Goal: Information Seeking & Learning: Find specific fact

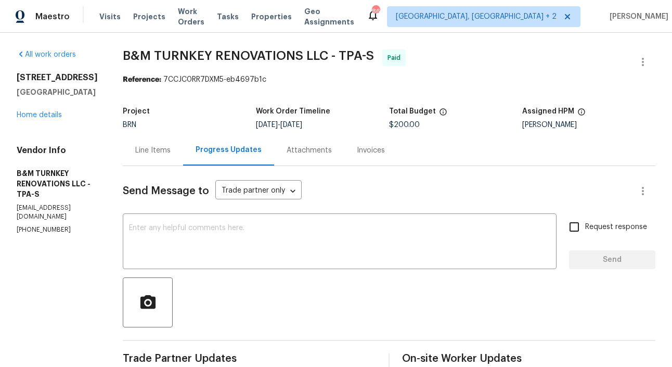
drag, startPoint x: 94, startPoint y: 91, endPoint x: 12, endPoint y: 78, distance: 82.8
copy div "[STREET_ADDRESS]"
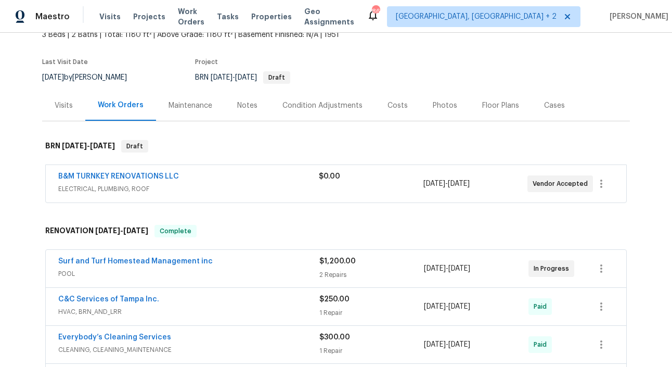
click at [397, 101] on div "Costs" at bounding box center [398, 105] width 20 height 10
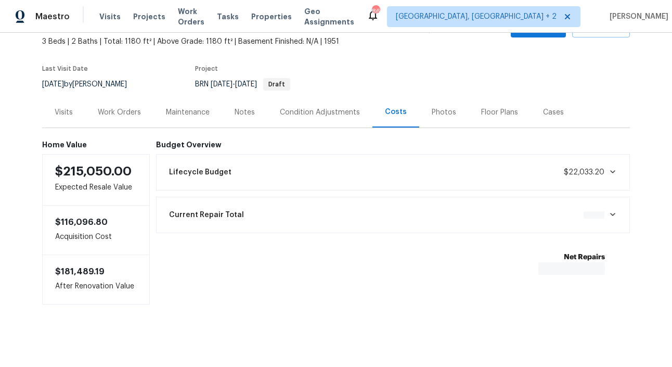
click at [568, 222] on div "Current Repair Total $0.00" at bounding box center [393, 214] width 461 height 23
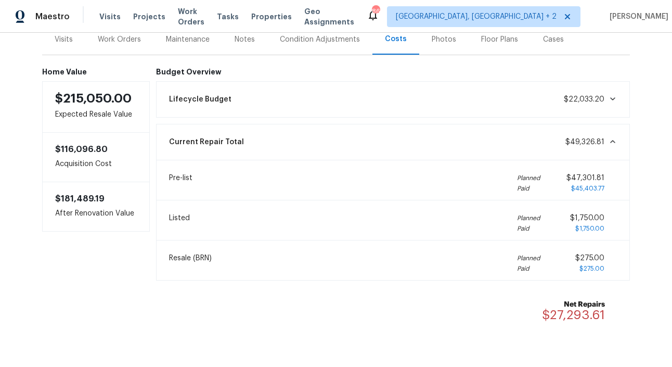
scroll to position [135, 0]
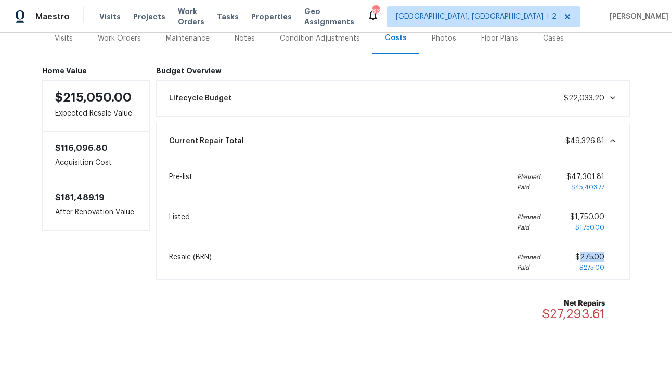
drag, startPoint x: 608, startPoint y: 254, endPoint x: 582, endPoint y: 254, distance: 26.5
click at [582, 254] on div "$275.00 $275.00" at bounding box center [597, 262] width 42 height 21
copy span "275.00"
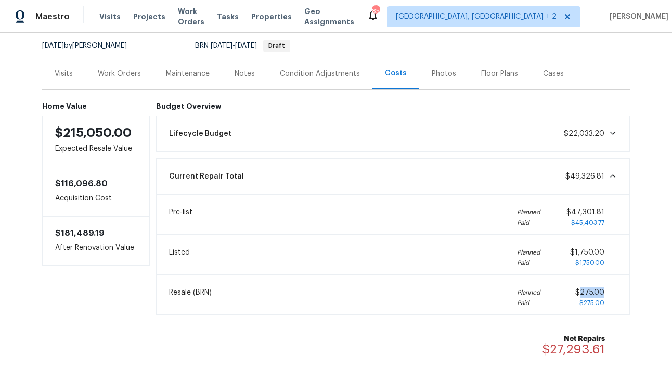
scroll to position [72, 0]
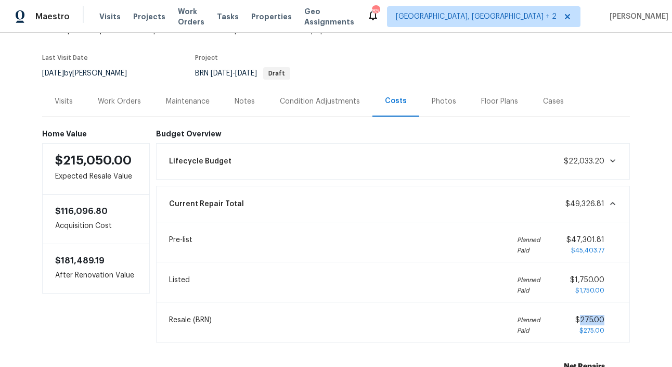
click at [128, 100] on div "Work Orders" at bounding box center [119, 101] width 43 height 10
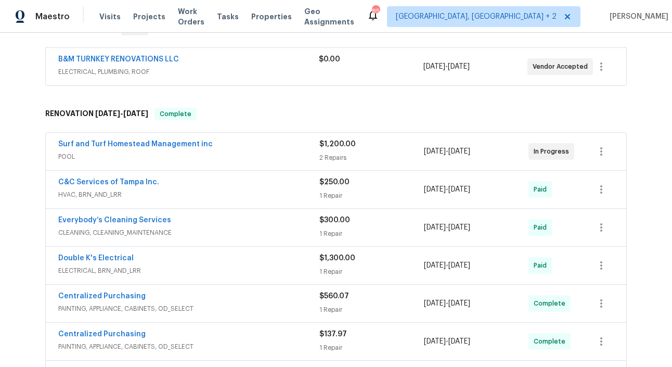
scroll to position [187, 0]
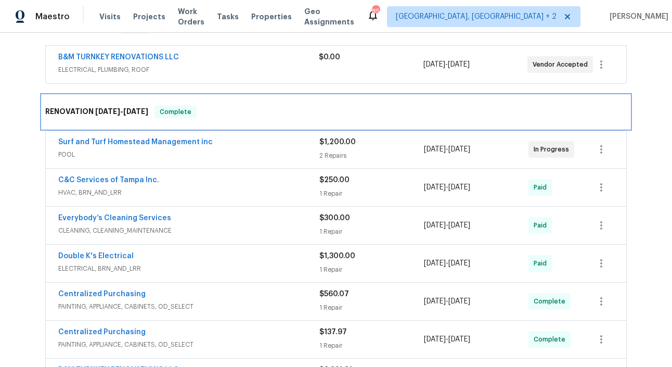
click at [260, 116] on div "RENOVATION 5/30/25 - 6/20/25 Complete" at bounding box center [336, 112] width 582 height 12
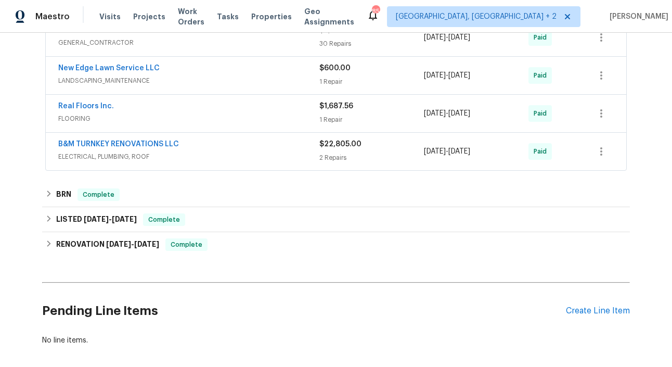
scroll to position [534, 0]
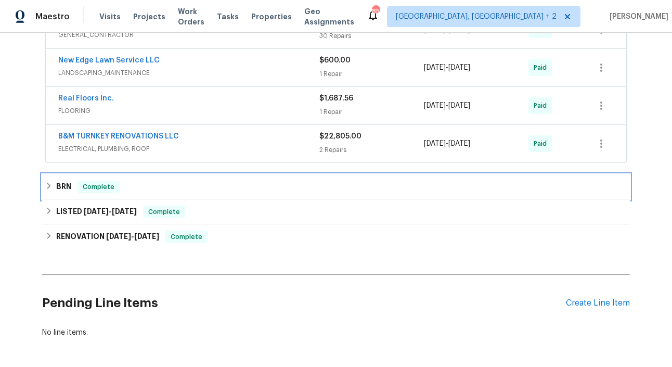
click at [174, 188] on div "BRN Complete" at bounding box center [336, 187] width 582 height 12
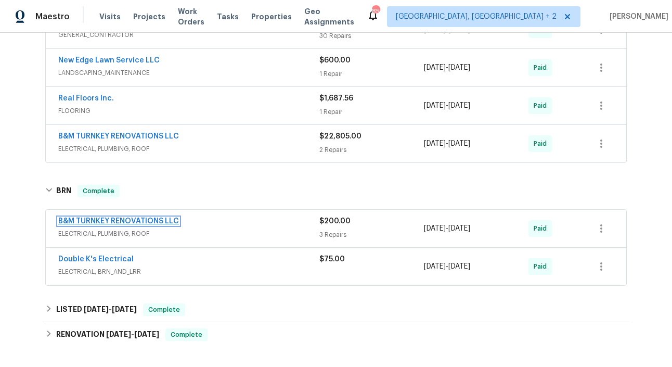
click at [129, 223] on link "B&M TURNKEY RENOVATIONS LLC" at bounding box center [118, 221] width 121 height 7
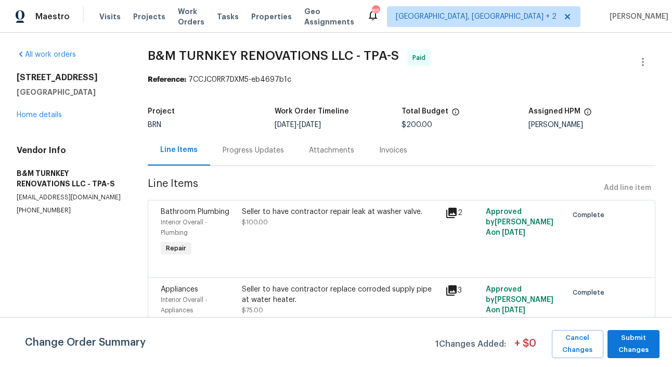
click at [273, 154] on div "Progress Updates" at bounding box center [253, 150] width 61 height 10
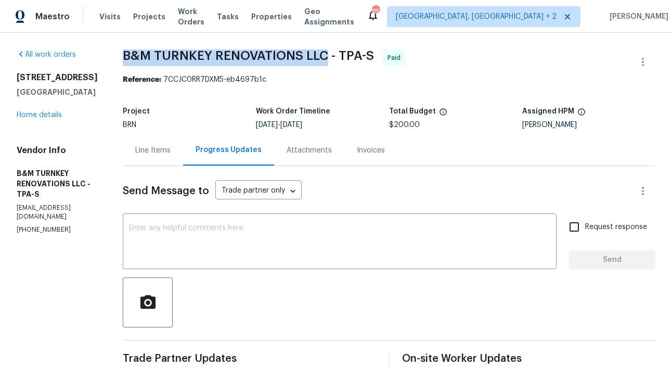
drag, startPoint x: 160, startPoint y: 57, endPoint x: 366, endPoint y: 54, distance: 206.1
copy span "B&M TURNKEY RENOVATIONS LLC"
click at [30, 115] on link "Home details" at bounding box center [39, 114] width 45 height 7
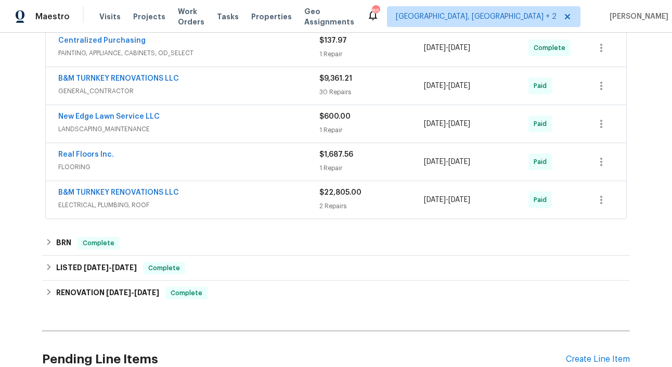
scroll to position [480, 0]
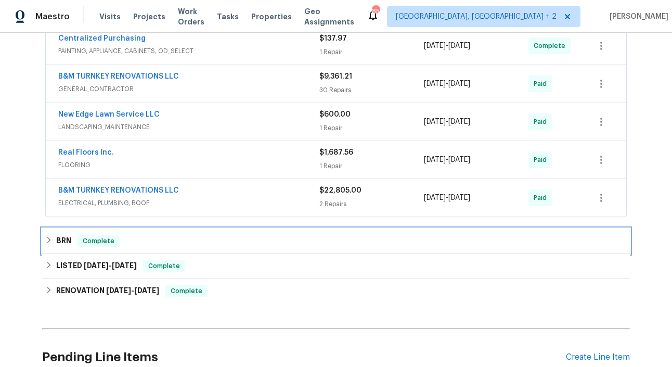
click at [105, 246] on span "Complete" at bounding box center [99, 241] width 40 height 10
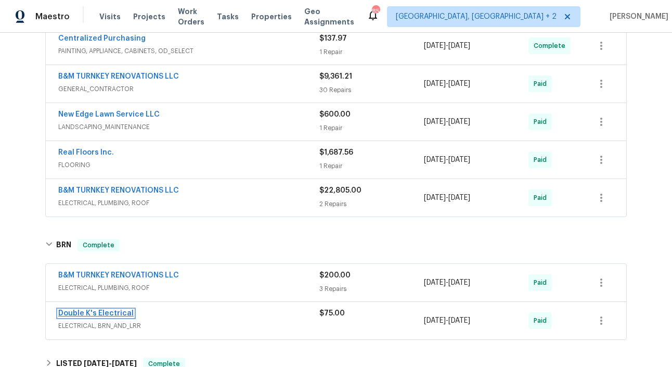
click at [97, 310] on link "Double K's Electrical" at bounding box center [95, 313] width 75 height 7
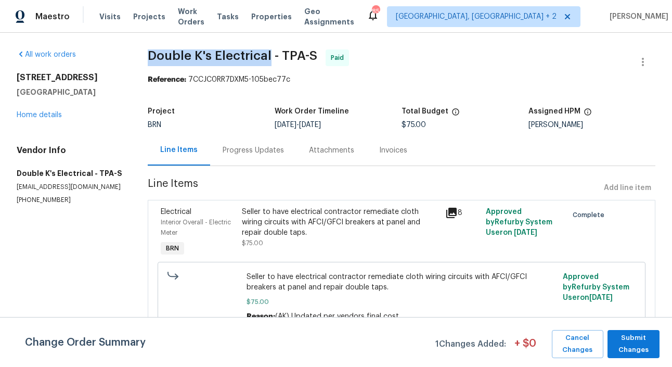
drag, startPoint x: 148, startPoint y: 54, endPoint x: 270, endPoint y: 53, distance: 121.3
click at [270, 53] on span "Double K's Electrical - TPA-S" at bounding box center [233, 55] width 170 height 12
copy span "Double K's Electrical"
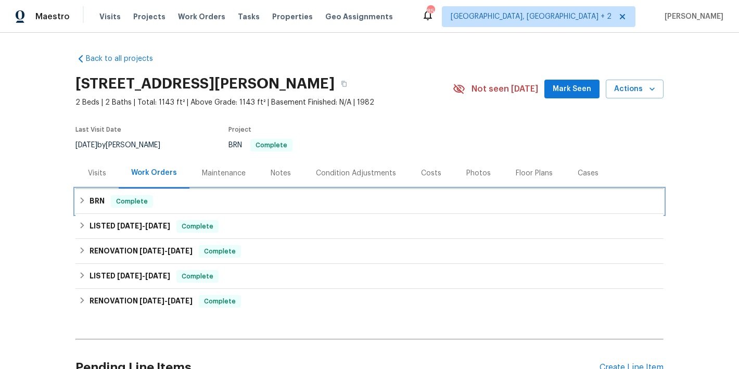
click at [184, 205] on div "BRN Complete" at bounding box center [370, 201] width 582 height 12
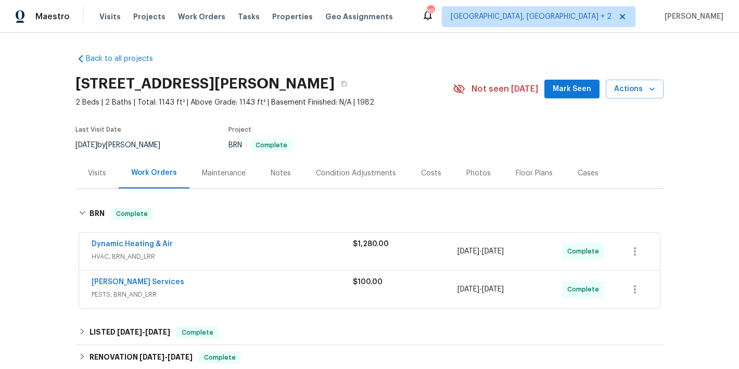
click at [438, 178] on div "Costs" at bounding box center [431, 173] width 45 height 31
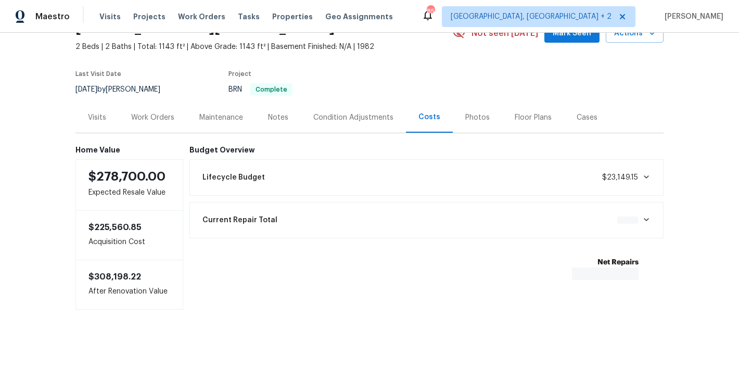
scroll to position [59, 0]
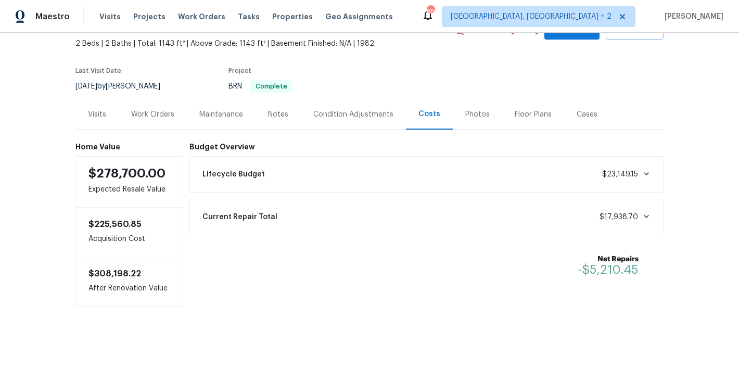
click at [647, 216] on icon at bounding box center [646, 216] width 5 height 3
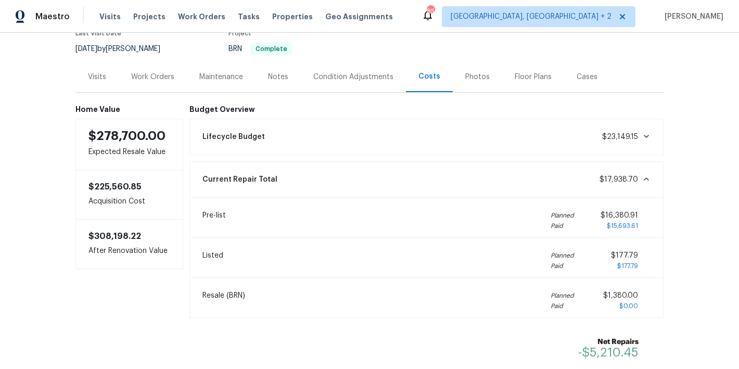
scroll to position [106, 0]
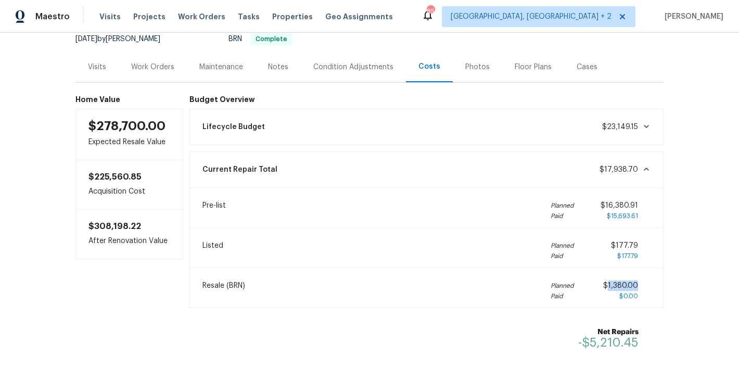
drag, startPoint x: 640, startPoint y: 284, endPoint x: 609, endPoint y: 285, distance: 31.2
click at [609, 285] on div "$1,380.00 $0.00" at bounding box center [626, 291] width 47 height 21
copy span "1,380.00"
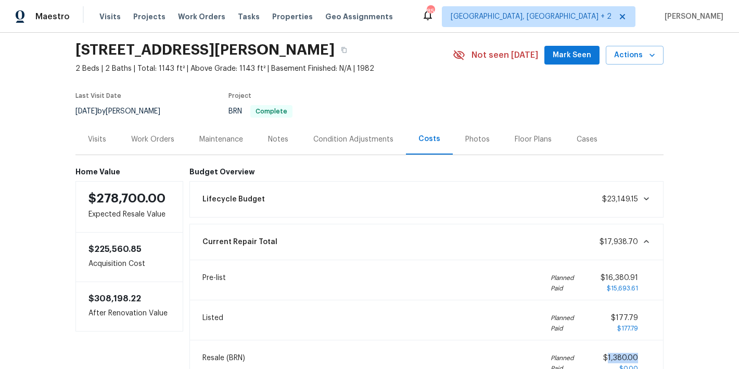
click at [153, 149] on div "Work Orders" at bounding box center [153, 139] width 68 height 31
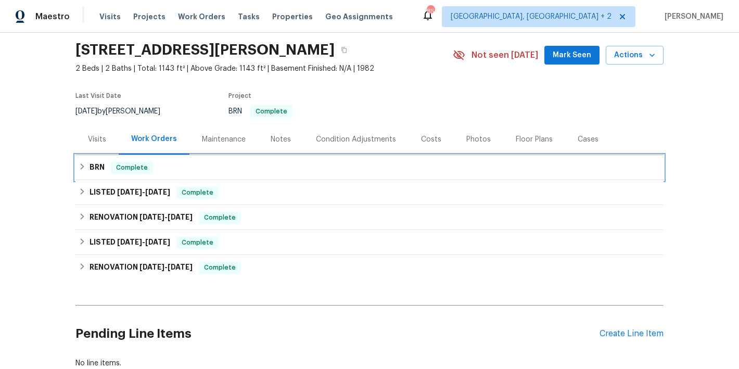
click at [197, 175] on div "BRN Complete" at bounding box center [369, 167] width 588 height 25
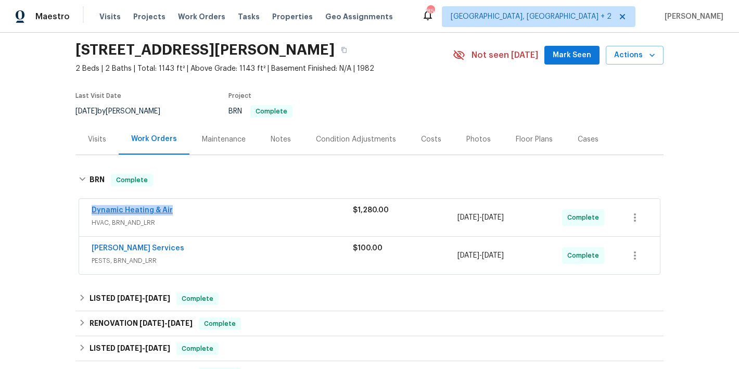
drag, startPoint x: 176, startPoint y: 209, endPoint x: 92, endPoint y: 208, distance: 84.3
click at [92, 208] on div "Dynamic Heating & Air" at bounding box center [222, 211] width 261 height 12
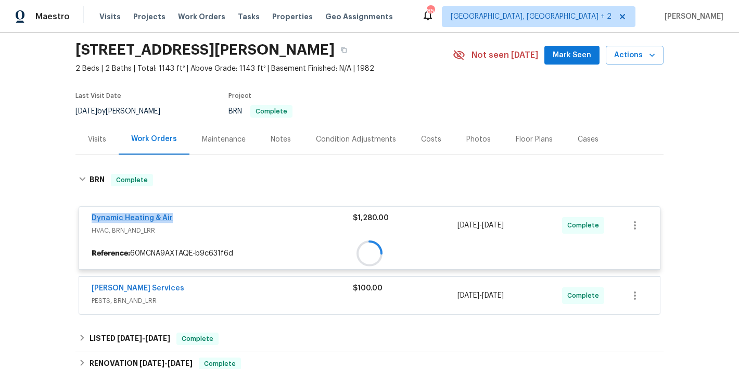
copy link "Dynamic Heating & Air"
click at [120, 211] on div at bounding box center [369, 240] width 588 height 155
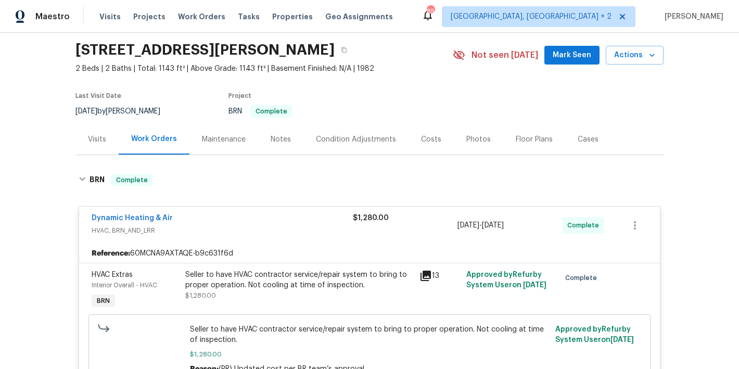
click at [148, 213] on span "Dynamic Heating & Air" at bounding box center [132, 218] width 81 height 10
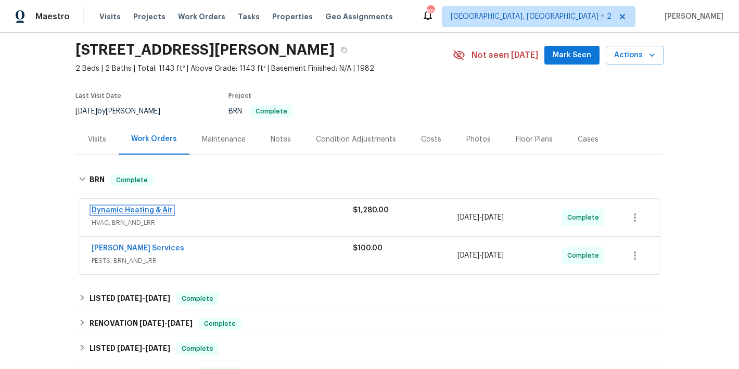
click at [155, 212] on link "Dynamic Heating & Air" at bounding box center [132, 210] width 81 height 7
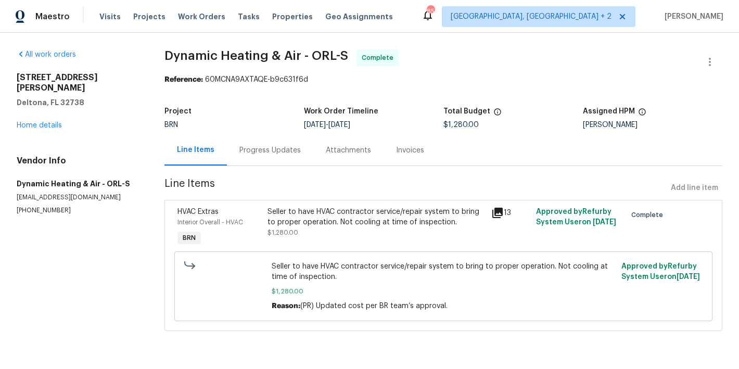
click at [252, 164] on div "Progress Updates" at bounding box center [270, 150] width 86 height 31
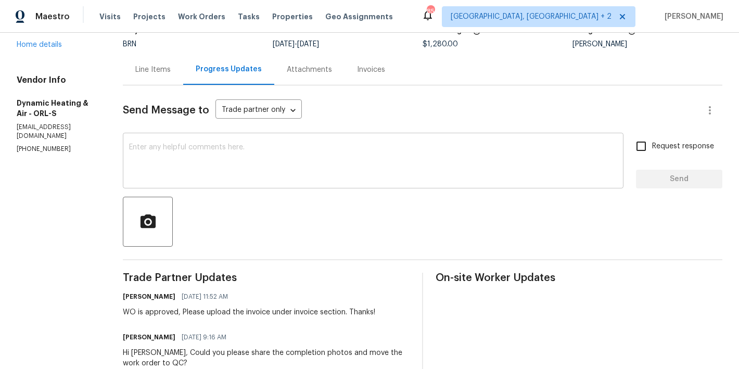
scroll to position [46, 0]
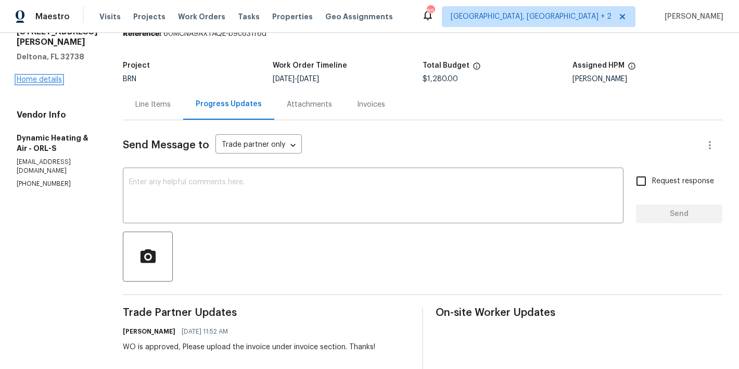
click at [48, 76] on link "Home details" at bounding box center [39, 79] width 45 height 7
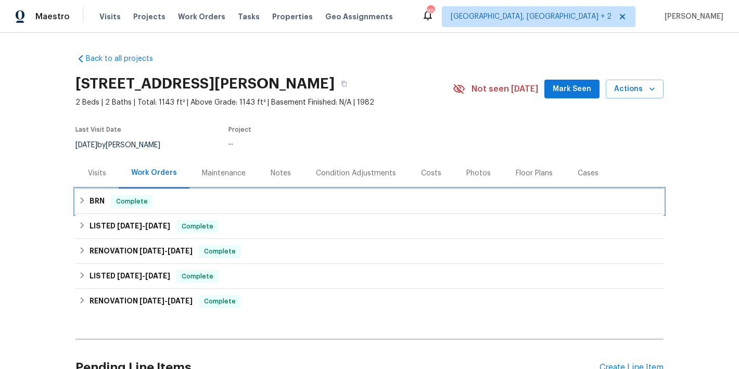
click at [161, 202] on div "BRN Complete" at bounding box center [370, 201] width 582 height 12
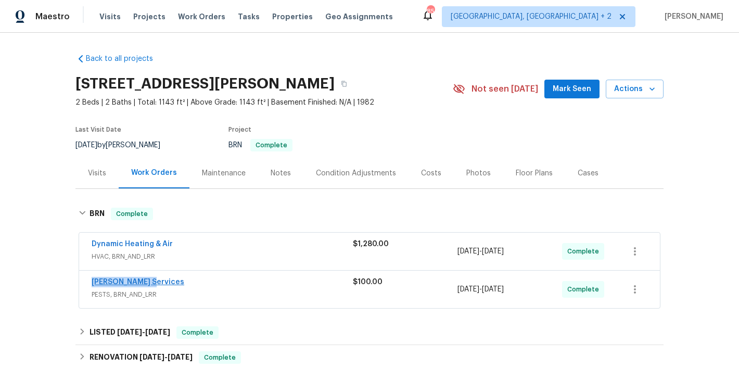
drag, startPoint x: 154, startPoint y: 281, endPoint x: 94, endPoint y: 281, distance: 60.4
click at [94, 281] on div "Massey Services" at bounding box center [222, 283] width 261 height 12
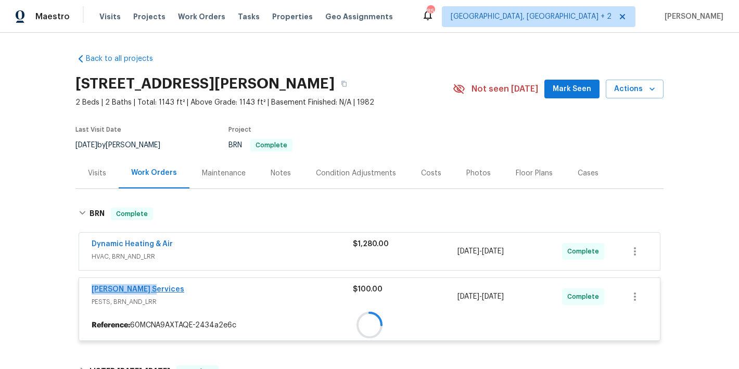
copy link "Massey Services"
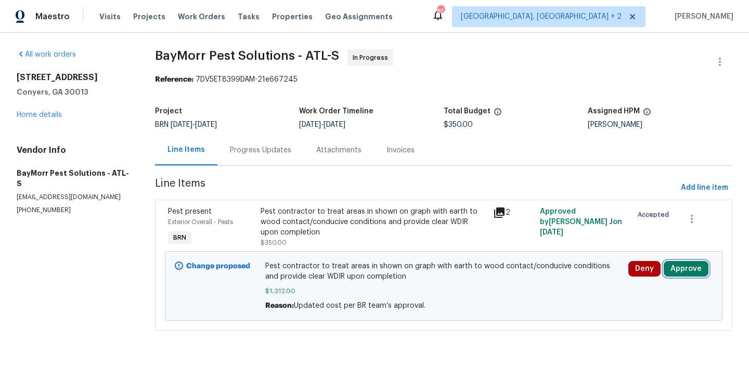
click at [685, 266] on button "Approve" at bounding box center [686, 269] width 45 height 16
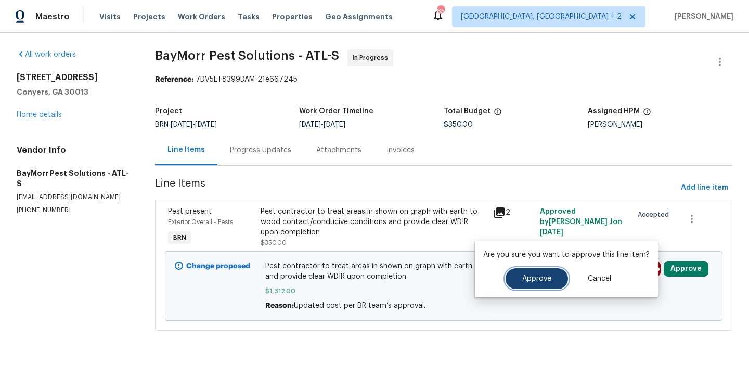
click at [542, 288] on button "Approve" at bounding box center [537, 279] width 62 height 21
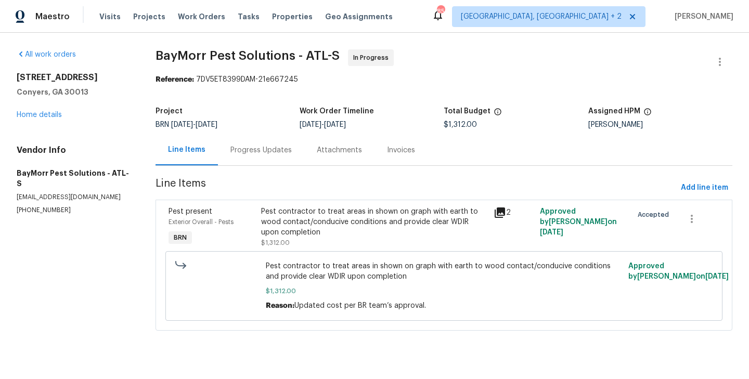
click at [373, 209] on div "Pest contractor to treat areas in shown on graph with earth to wood contact/con…" at bounding box center [374, 222] width 226 height 31
